Goal: Register for event/course

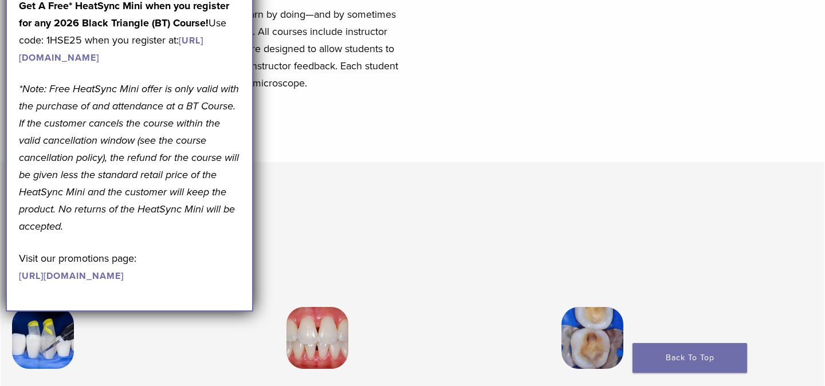
scroll to position [641, 0]
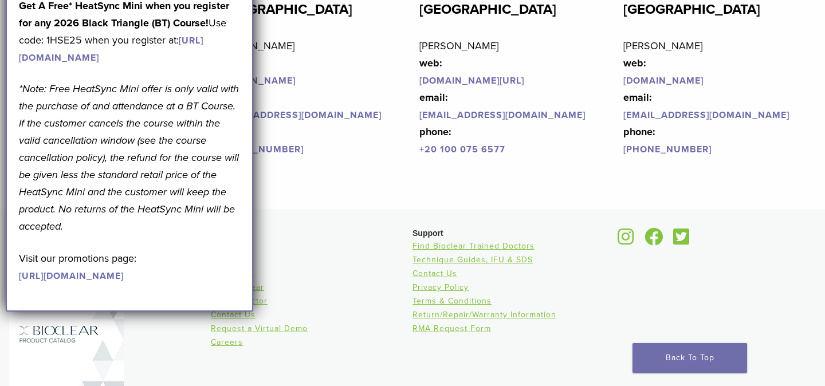
scroll to position [2844, 0]
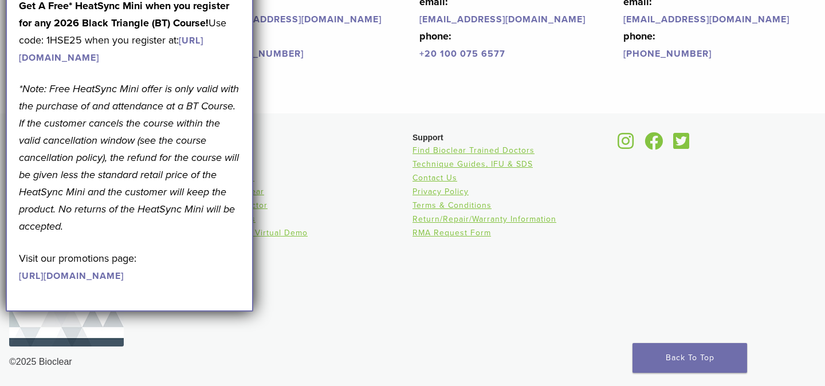
click at [294, 130] on div "Bioclear Matrix Systems [STREET_ADDRESS] [PHONE_NUMBER] Bioclear Products Cours…" at bounding box center [412, 250] width 825 height 255
click at [120, 130] on div "September Promotion! Valid [DATE]–[DATE]. Get A Free* HeatSync Mini when you re…" at bounding box center [129, 124] width 221 height 318
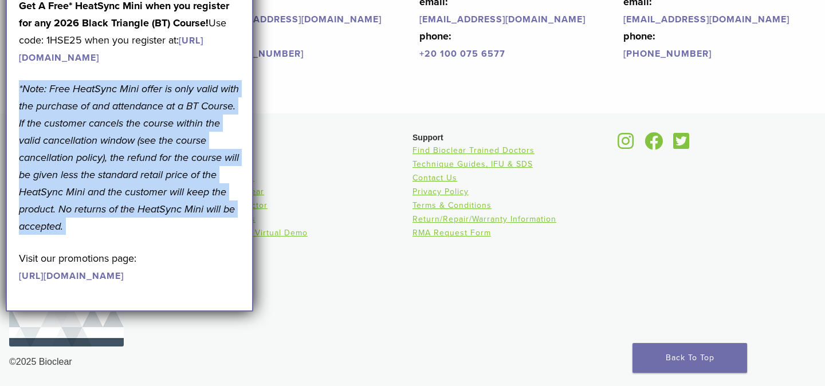
click at [120, 130] on div "September Promotion! Valid [DATE]–[DATE]. Get A Free* HeatSync Mini when you re…" at bounding box center [129, 124] width 221 height 318
click at [360, 194] on li "Why Bioclear" at bounding box center [312, 192] width 202 height 14
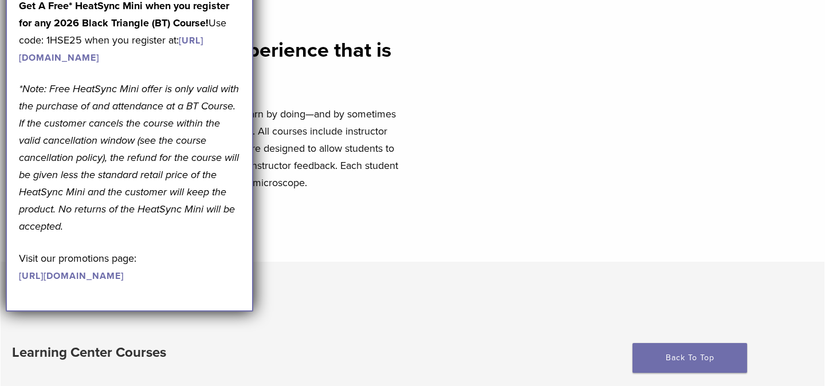
scroll to position [0, 0]
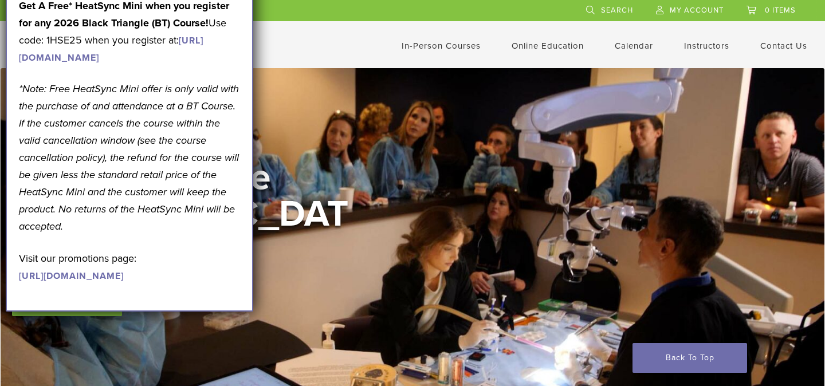
click at [439, 43] on link "In-Person Courses" at bounding box center [440, 46] width 79 height 10
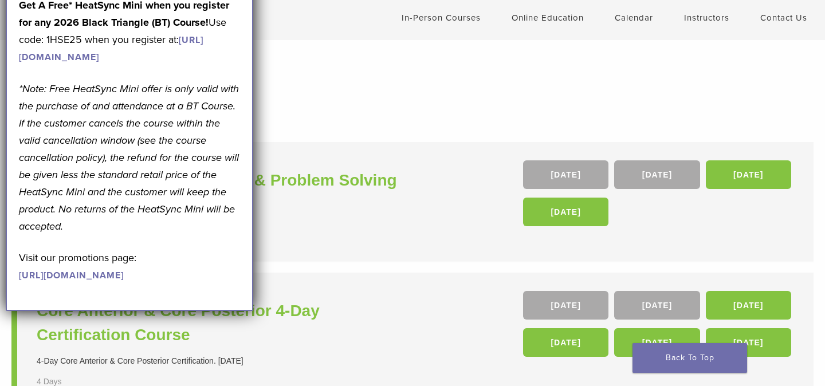
scroll to position [25, 0]
